Goal: Transaction & Acquisition: Purchase product/service

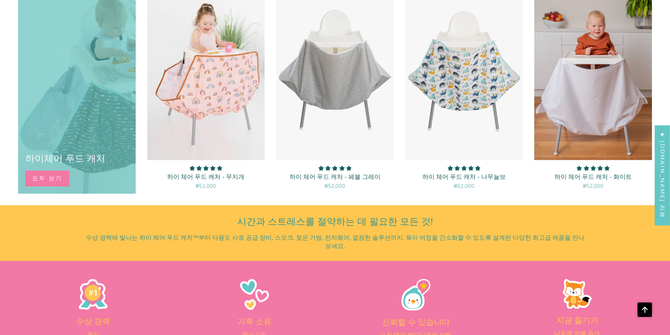
scroll to position [433, 0]
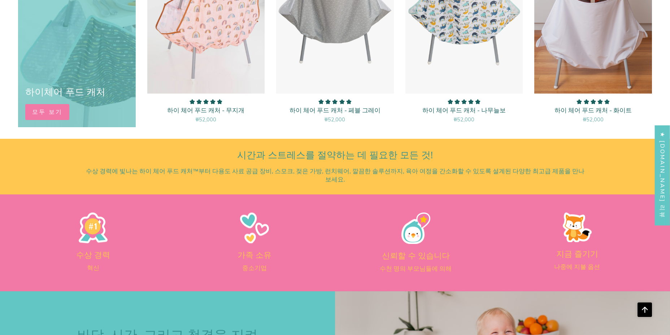
click at [64, 106] on link "모두 보기" at bounding box center [47, 112] width 44 height 16
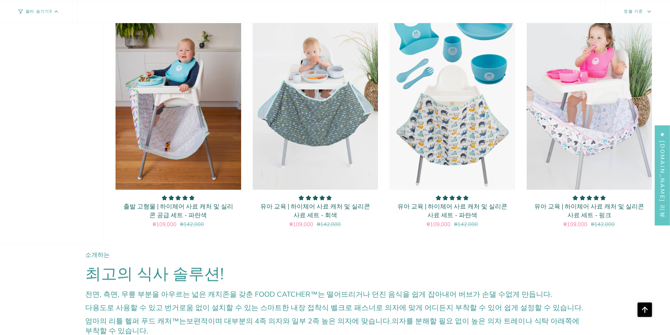
scroll to position [1697, 0]
